Goal: Task Accomplishment & Management: Manage account settings

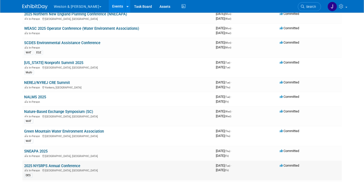
scroll to position [579, 0]
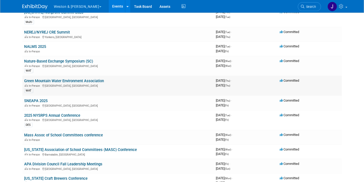
click at [60, 83] on div "In-Person [GEOGRAPHIC_DATA], [GEOGRAPHIC_DATA]" at bounding box center [118, 85] width 188 height 4
click at [63, 79] on link "Green Mountain Water Environment Association" at bounding box center [64, 81] width 80 height 5
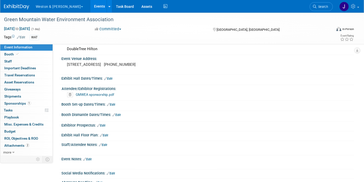
scroll to position [50, 0]
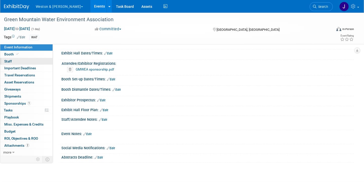
click at [10, 61] on span "Staff 0" at bounding box center [8, 61] width 8 height 4
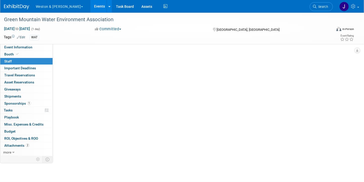
scroll to position [0, 0]
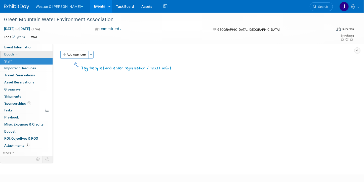
click at [17, 53] on icon at bounding box center [17, 54] width 3 height 3
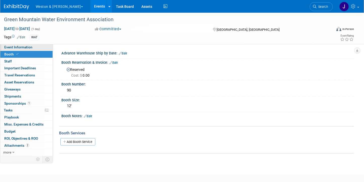
click at [24, 46] on span "Event Information" at bounding box center [18, 47] width 28 height 4
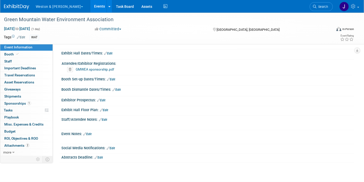
scroll to position [76, 0]
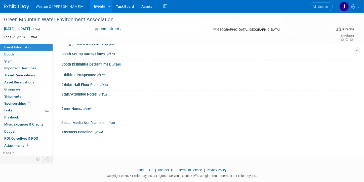
click at [105, 93] on link "Edit" at bounding box center [103, 95] width 8 height 4
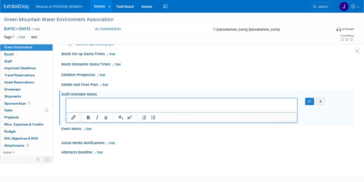
scroll to position [0, 0]
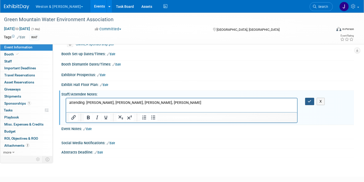
click at [310, 99] on icon "button" at bounding box center [310, 101] width 4 height 4
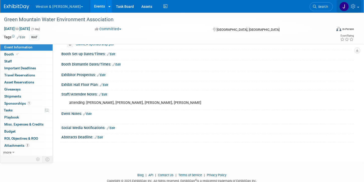
click at [345, 6] on img at bounding box center [345, 7] width 10 height 10
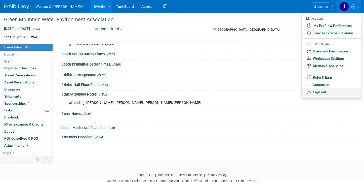
click at [316, 91] on link "Sign out" at bounding box center [331, 91] width 59 height 7
